Goal: Task Accomplishment & Management: Manage account settings

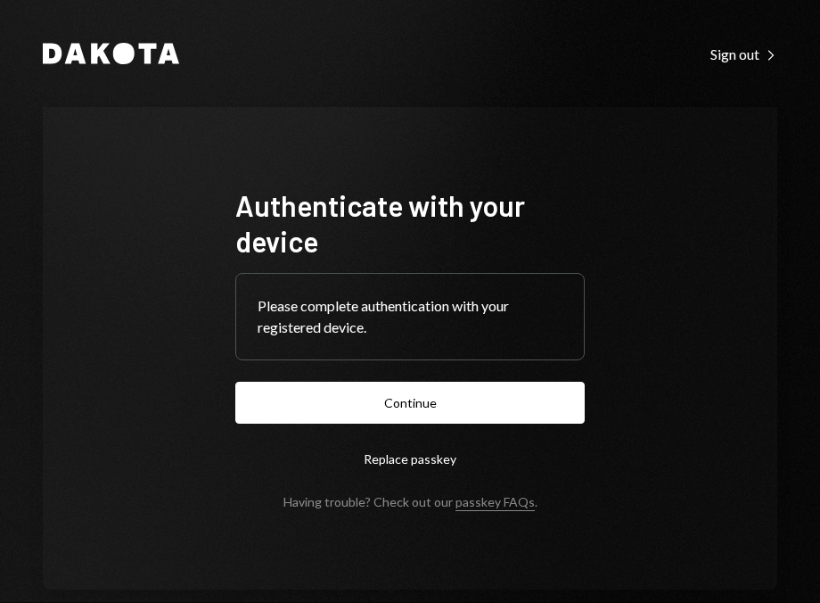
click at [371, 411] on button "Continue" at bounding box center [409, 402] width 349 height 42
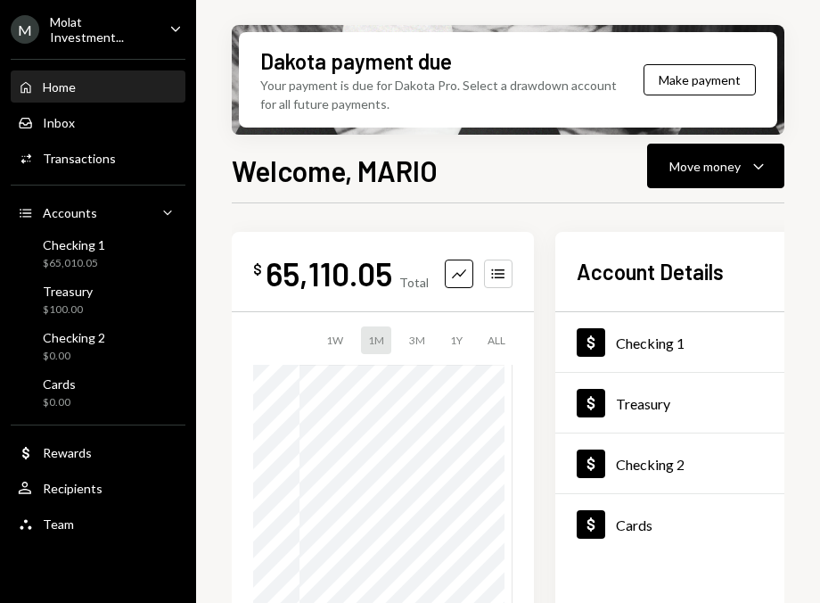
click at [116, 32] on div "Molat Investment..." at bounding box center [102, 29] width 105 height 30
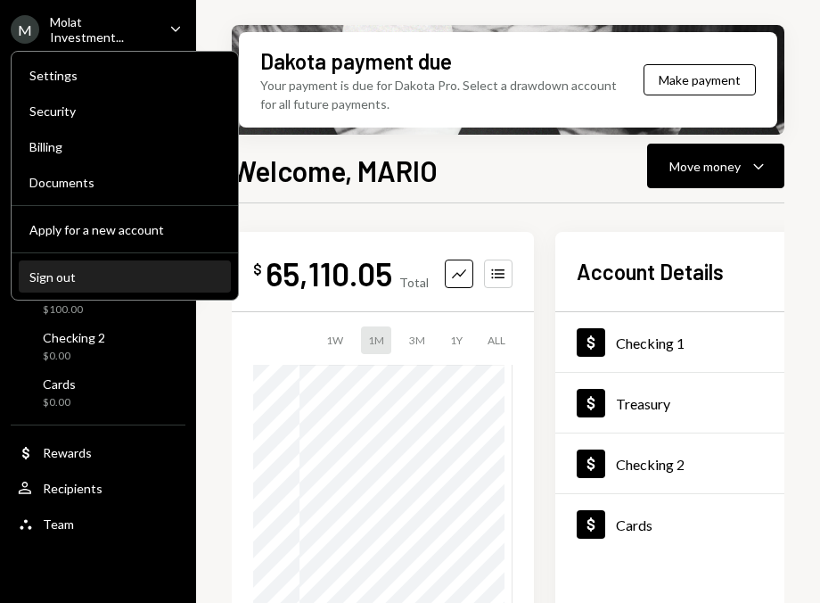
click at [86, 275] on div "Sign out" at bounding box center [124, 276] width 191 height 15
